Goal: Transaction & Acquisition: Download file/media

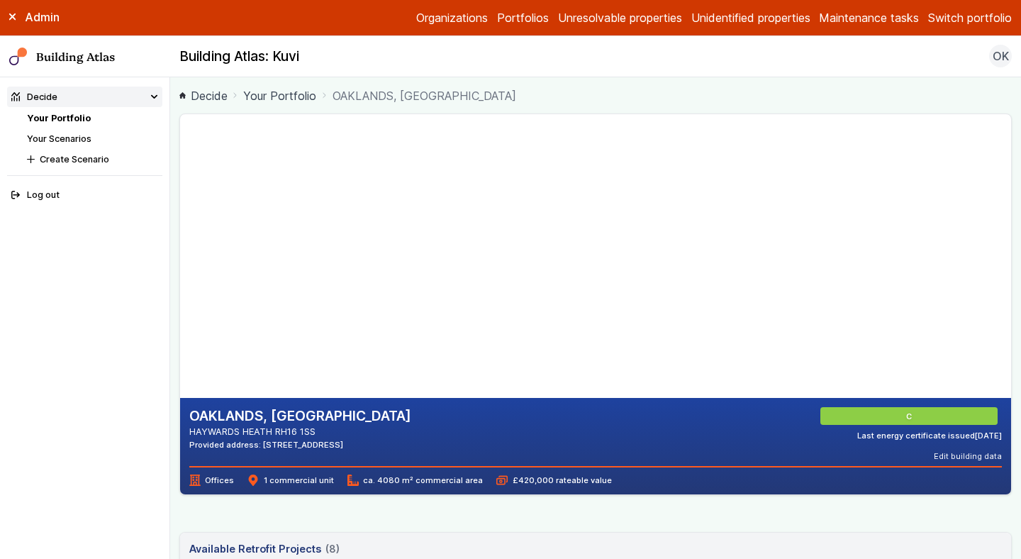
click at [975, 22] on button "Switch portfolio" at bounding box center [970, 17] width 84 height 17
click at [0, 0] on button "EW - Demo portfolio" at bounding box center [0, 0] width 0 height 0
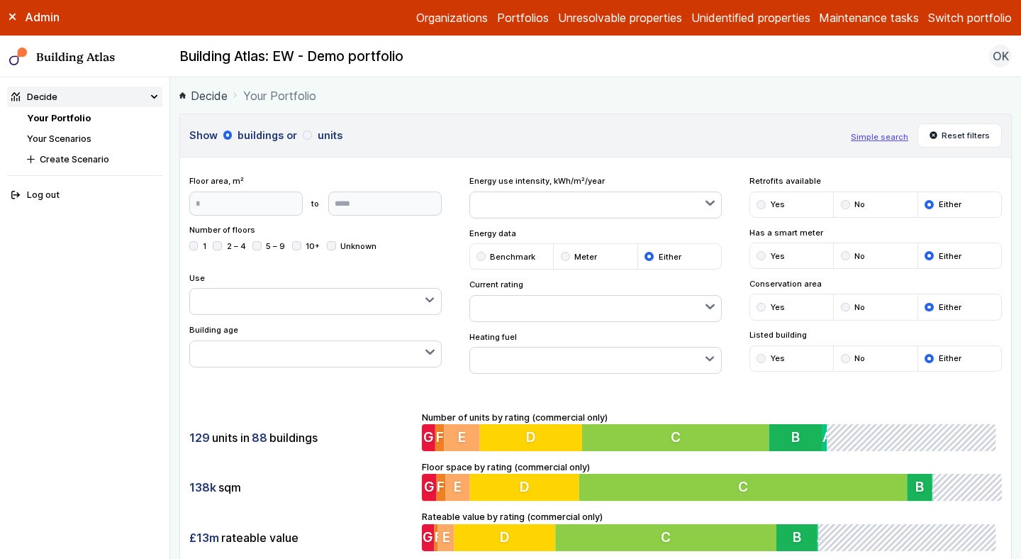
click at [62, 140] on link "Your Scenarios" at bounding box center [59, 138] width 65 height 11
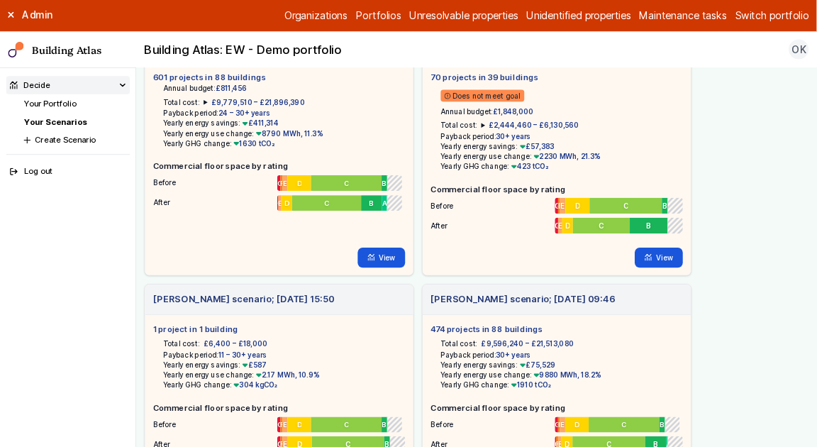
scroll to position [79, 0]
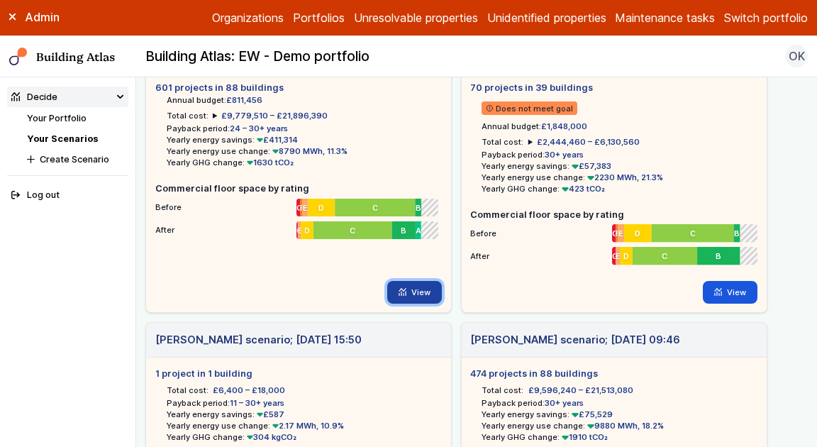
click at [408, 283] on link "View" at bounding box center [414, 292] width 55 height 23
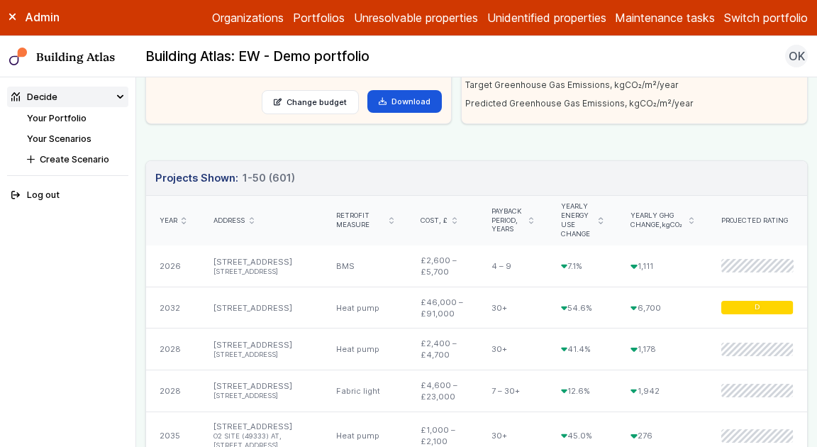
scroll to position [356, 0]
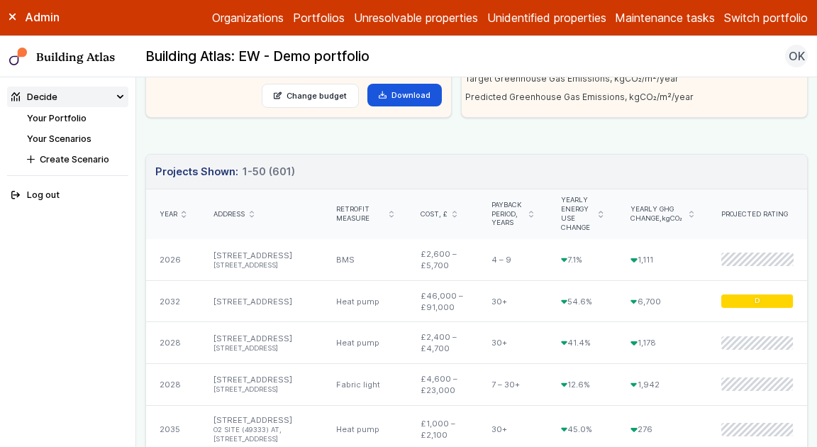
click at [399, 102] on link "Download" at bounding box center [404, 95] width 74 height 23
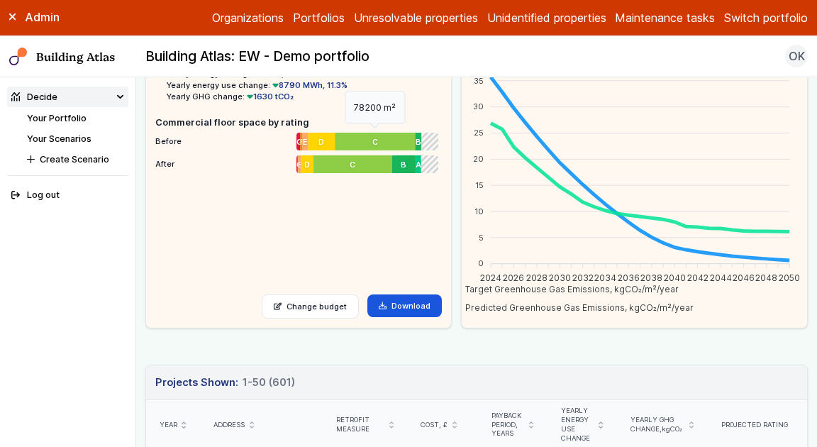
scroll to position [153, 0]
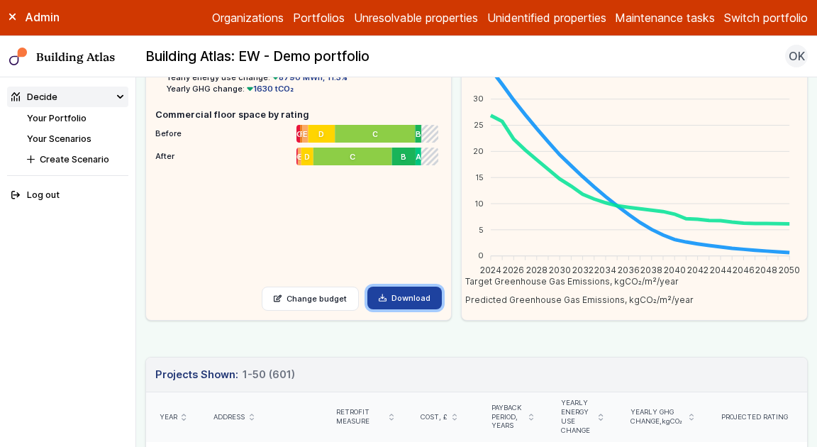
click at [408, 299] on link "Download" at bounding box center [404, 297] width 74 height 23
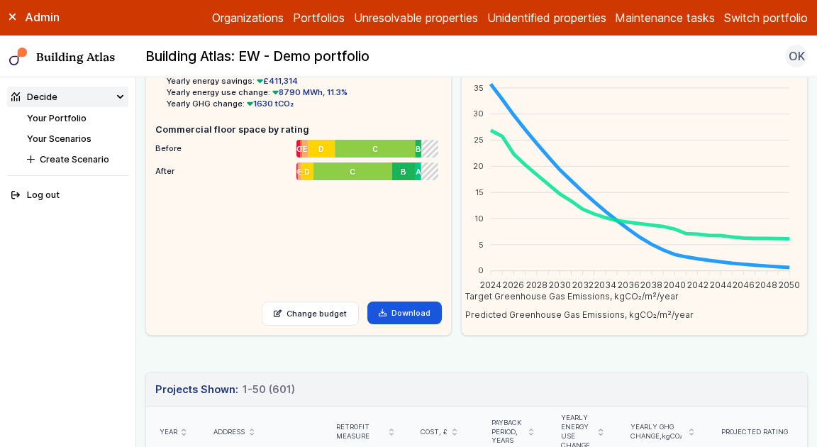
scroll to position [136, 0]
